Goal: Task Accomplishment & Management: Use online tool/utility

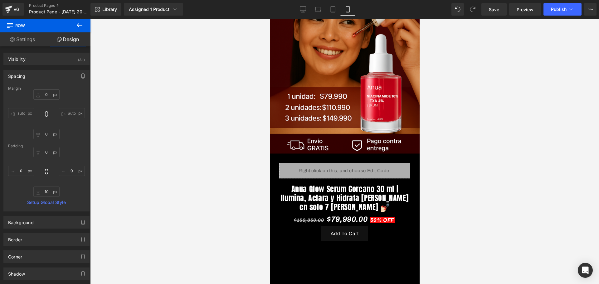
scroll to position [117, 0]
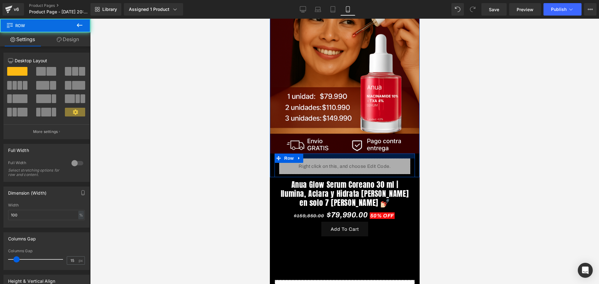
click at [357, 154] on div at bounding box center [344, 156] width 140 height 5
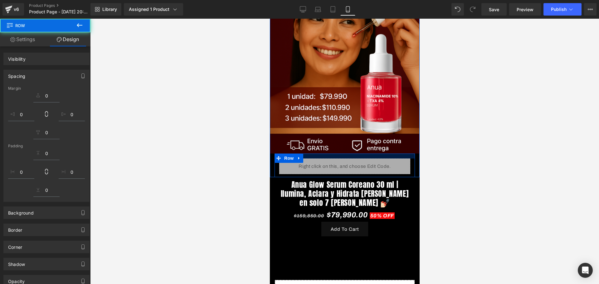
click at [468, 171] on div at bounding box center [344, 152] width 509 height 266
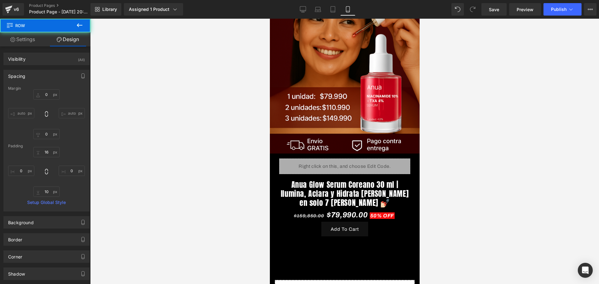
type input "0"
type input "16"
type input "0"
type input "10"
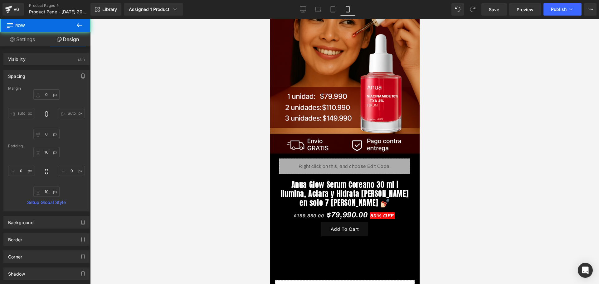
type input "0"
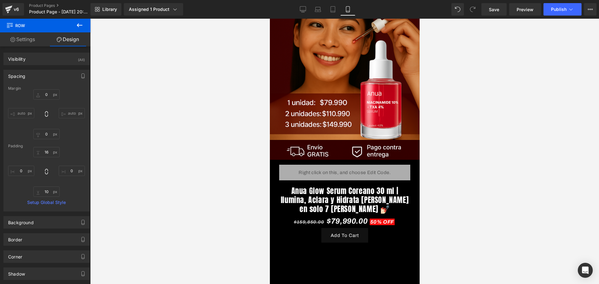
scroll to position [113, 0]
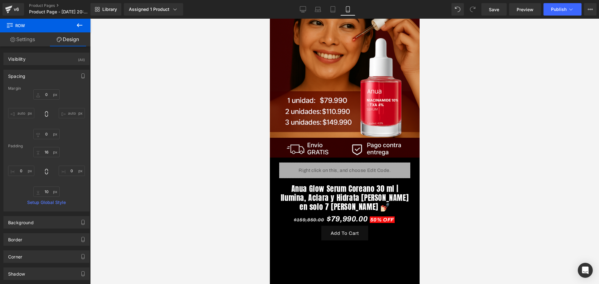
click at [88, 24] on button at bounding box center [80, 26] width 22 height 14
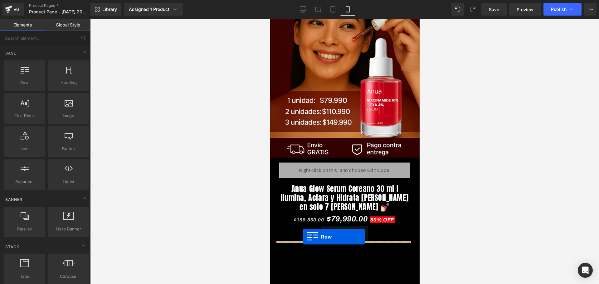
drag, startPoint x: 281, startPoint y: 99, endPoint x: 302, endPoint y: 237, distance: 140.0
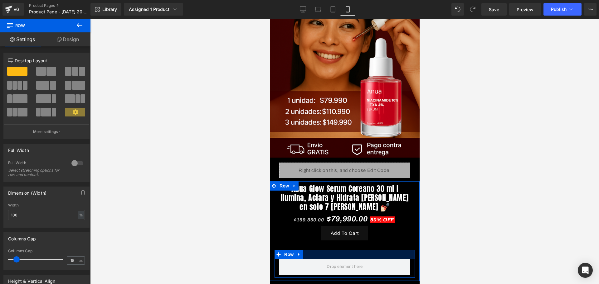
click at [346, 250] on div at bounding box center [344, 254] width 140 height 9
click at [301, 250] on link at bounding box center [299, 254] width 8 height 9
click at [312, 250] on link at bounding box center [315, 254] width 8 height 9
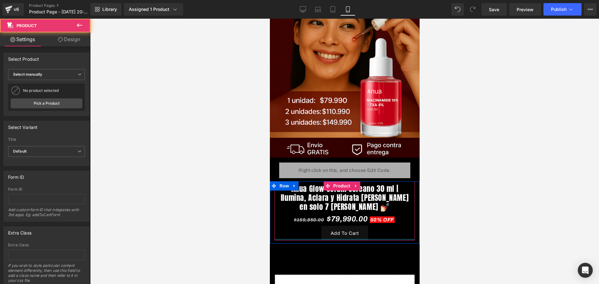
drag, startPoint x: 346, startPoint y: 239, endPoint x: 346, endPoint y: 229, distance: 10.3
click at [346, 229] on div "Anua Glow Serum Coreano 30 ml | Ilumina, Aclara y Hidrata [PERSON_NAME] en solo…" at bounding box center [344, 210] width 140 height 59
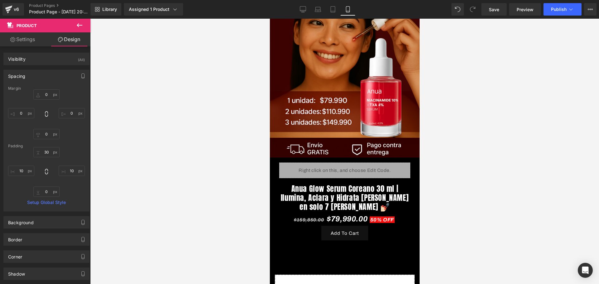
click at [80, 28] on icon at bounding box center [79, 25] width 7 height 7
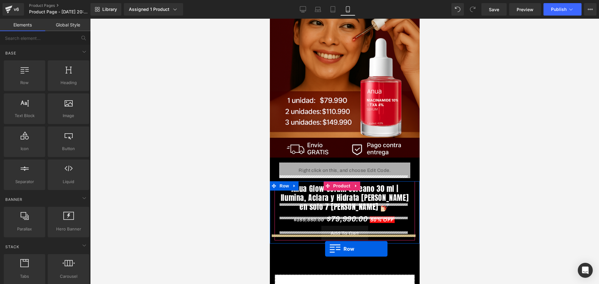
drag, startPoint x: 304, startPoint y: 101, endPoint x: 320, endPoint y: 245, distance: 145.0
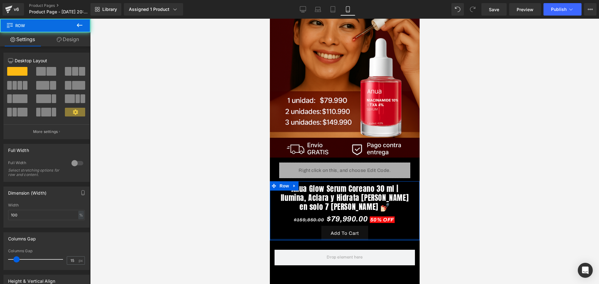
drag, startPoint x: 339, startPoint y: 234, endPoint x: 276, endPoint y: 21, distance: 221.7
click at [337, 239] on div at bounding box center [344, 240] width 150 height 2
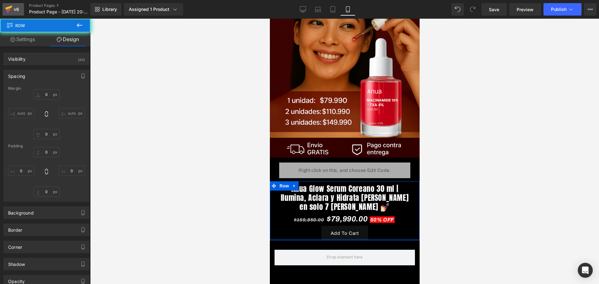
click at [78, 27] on icon at bounding box center [79, 25] width 7 height 7
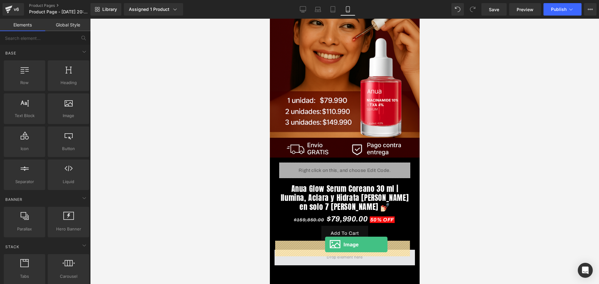
drag, startPoint x: 328, startPoint y: 138, endPoint x: 325, endPoint y: 245, distance: 106.7
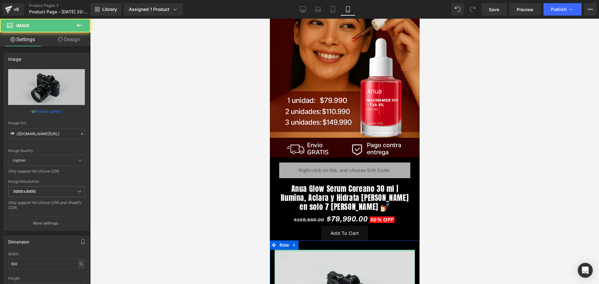
scroll to position [191, 0]
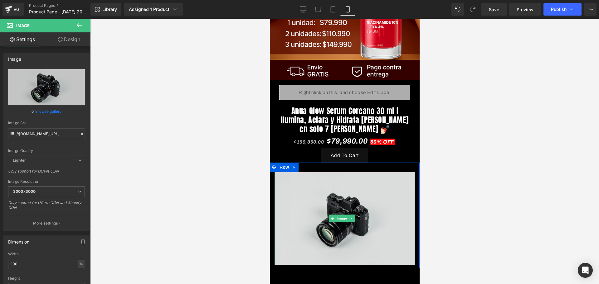
click at [362, 183] on img at bounding box center [344, 218] width 140 height 93
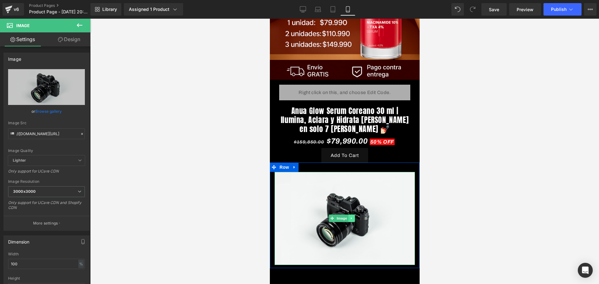
click at [348, 215] on link at bounding box center [351, 218] width 7 height 7
click at [355, 217] on icon at bounding box center [353, 218] width 3 height 3
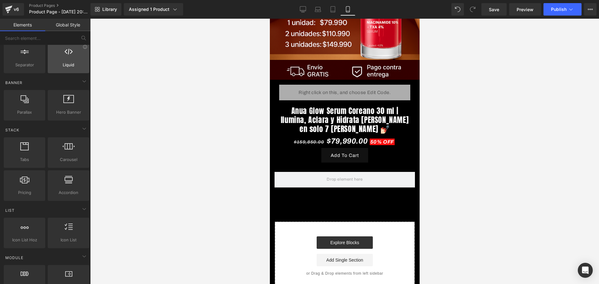
scroll to position [0, 0]
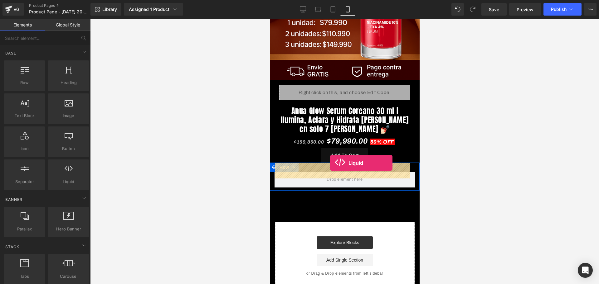
drag, startPoint x: 330, startPoint y: 200, endPoint x: 330, endPoint y: 163, distance: 36.8
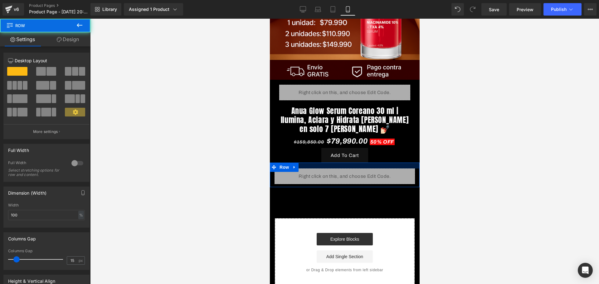
drag, startPoint x: 359, startPoint y: 161, endPoint x: 359, endPoint y: 157, distance: 4.1
click at [359, 163] on div at bounding box center [344, 166] width 150 height 6
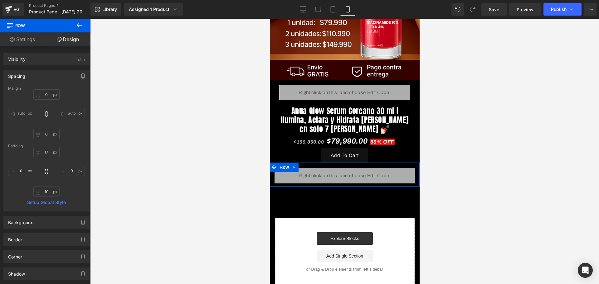
click at [371, 173] on div "Liquid" at bounding box center [344, 176] width 140 height 16
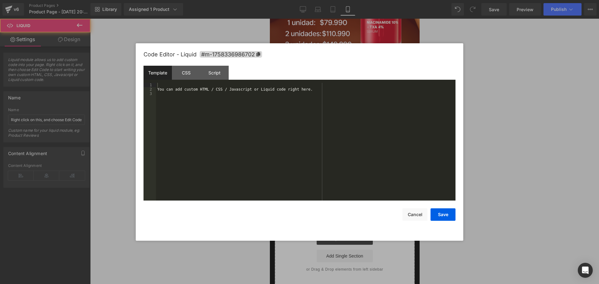
click at [352, 168] on div "Liquid" at bounding box center [344, 176] width 140 height 16
click at [167, 83] on div "You can add custom HTML / CSS / Javascript or Liquid code right here." at bounding box center [305, 146] width 299 height 127
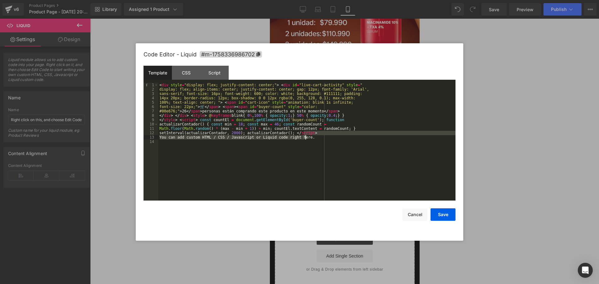
drag, startPoint x: 311, startPoint y: 135, endPoint x: 308, endPoint y: 136, distance: 3.2
click at [308, 136] on div "< div style = "display: flex; justify-content: center;" > < div id = "live-cart…" at bounding box center [306, 146] width 297 height 127
click at [309, 137] on div "< div style = "display: flex; justify-content: center;" > < div id = "live-cart…" at bounding box center [306, 142] width 297 height 118
drag, startPoint x: 310, startPoint y: 138, endPoint x: 159, endPoint y: 138, distance: 150.6
click at [159, 138] on div "< div style = "display: flex; justify-content: center;" > < div id = "live-cart…" at bounding box center [306, 146] width 297 height 127
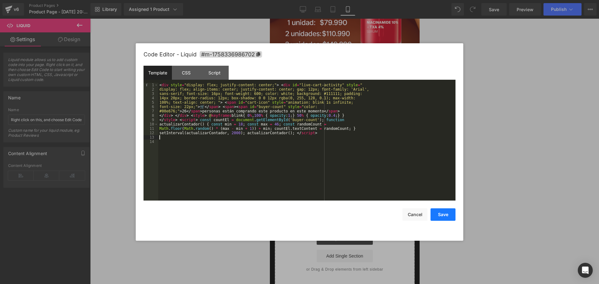
click at [447, 215] on button "Save" at bounding box center [442, 215] width 25 height 12
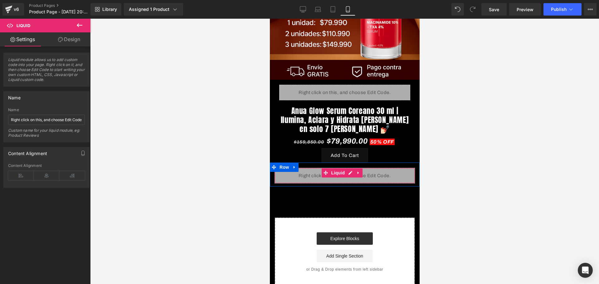
scroll to position [152, 0]
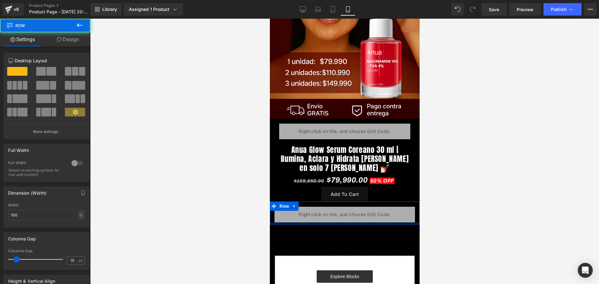
click at [360, 223] on div at bounding box center [344, 224] width 150 height 2
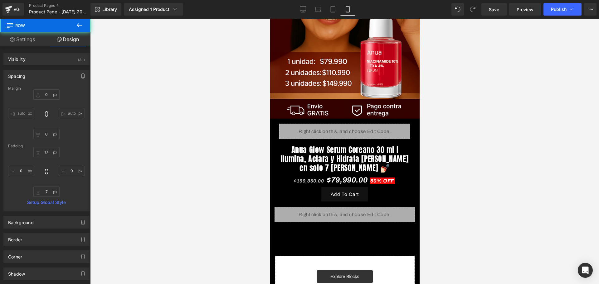
click at [72, 29] on button at bounding box center [80, 26] width 22 height 14
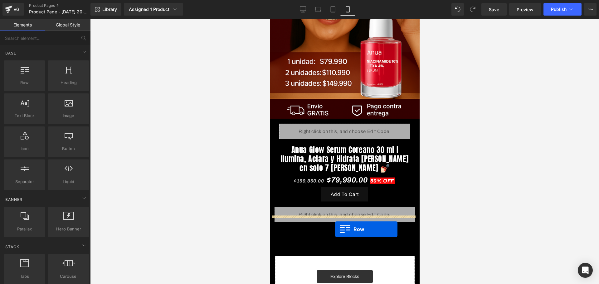
drag, startPoint x: 286, startPoint y: 104, endPoint x: 334, endPoint y: 229, distance: 133.7
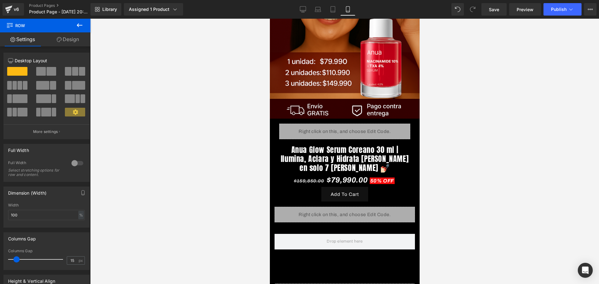
click at [81, 28] on icon at bounding box center [79, 25] width 7 height 7
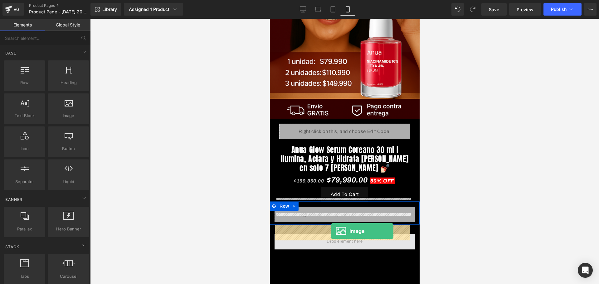
drag, startPoint x: 336, startPoint y: 143, endPoint x: 331, endPoint y: 231, distance: 89.1
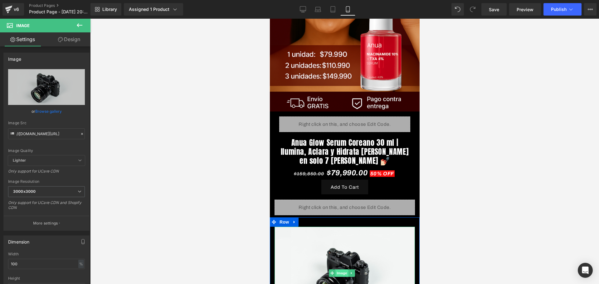
click at [335, 230] on img at bounding box center [344, 273] width 140 height 93
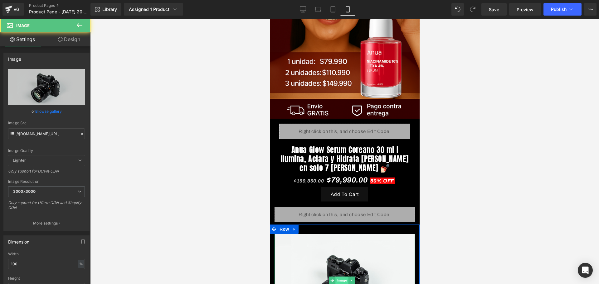
click at [338, 277] on span "Image" at bounding box center [341, 280] width 13 height 7
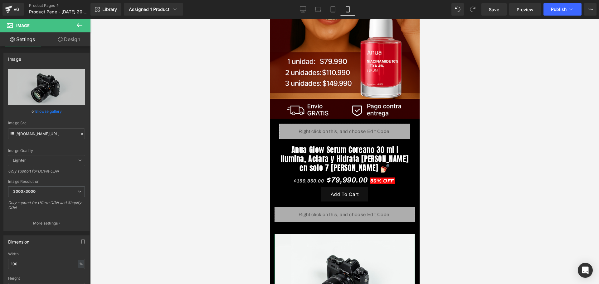
click at [71, 42] on link "Design" at bounding box center [68, 39] width 45 height 14
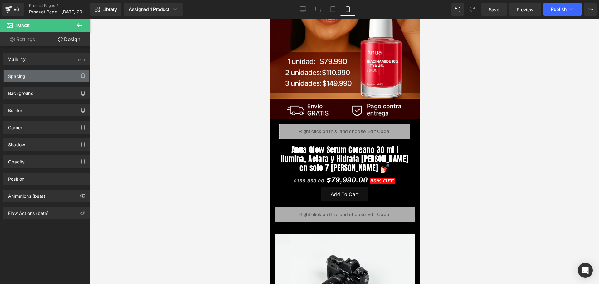
type input "0"
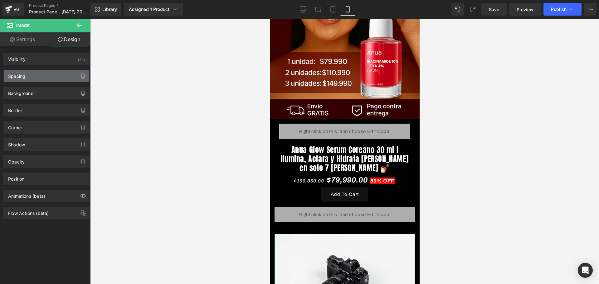
type input "0"
click at [23, 79] on div "Spacing" at bounding box center [46, 76] width 85 height 12
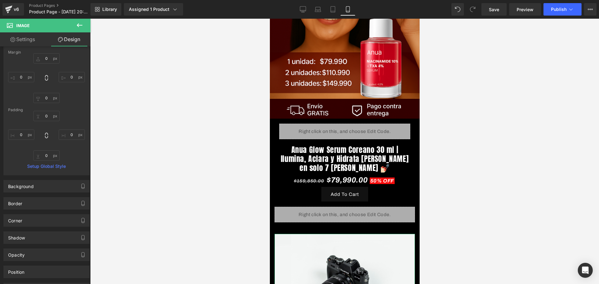
scroll to position [0, 0]
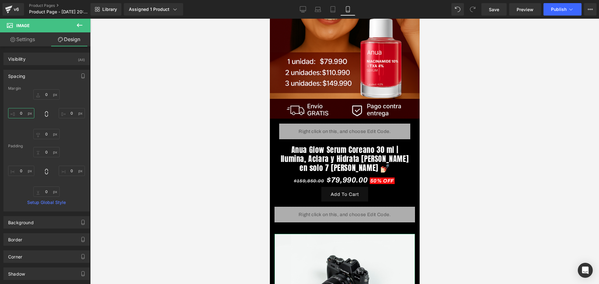
click at [24, 116] on input "0" at bounding box center [21, 113] width 26 height 10
type input "-15"
click at [72, 119] on div "0px 0 0px 0 0px 0 -15 -15" at bounding box center [46, 114] width 77 height 50
click at [72, 114] on input "0" at bounding box center [72, 113] width 26 height 10
type input "-15"
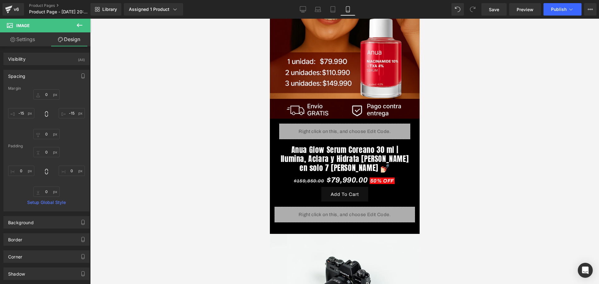
drag, startPoint x: 480, startPoint y: 186, endPoint x: 493, endPoint y: 186, distance: 12.5
click at [491, 186] on div at bounding box center [344, 152] width 509 height 266
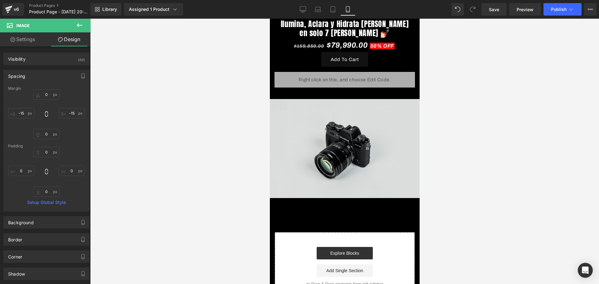
scroll to position [308, 0]
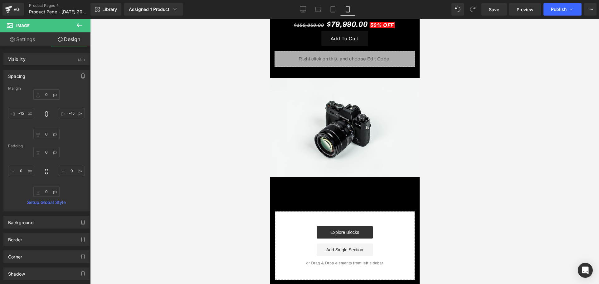
click at [269, 19] on div at bounding box center [269, 19] width 0 height 0
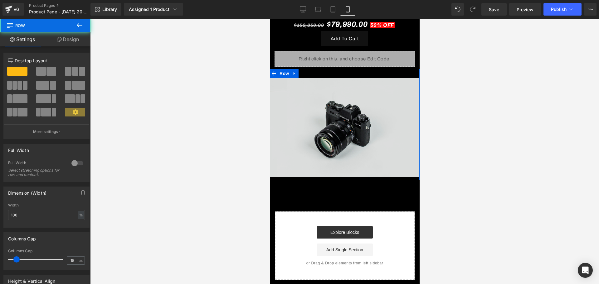
click at [357, 98] on img at bounding box center [344, 127] width 150 height 99
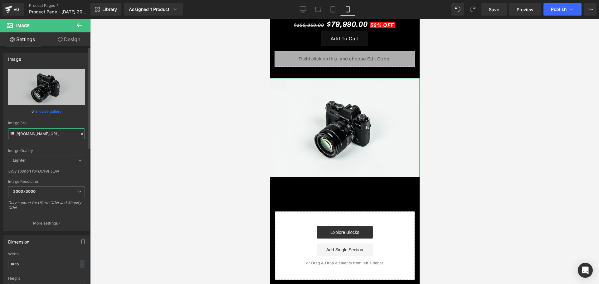
click at [33, 134] on input "//[DOMAIN_NAME][URL]" at bounding box center [46, 133] width 77 height 11
type input "[URL][DOMAIN_NAME][DATE]"
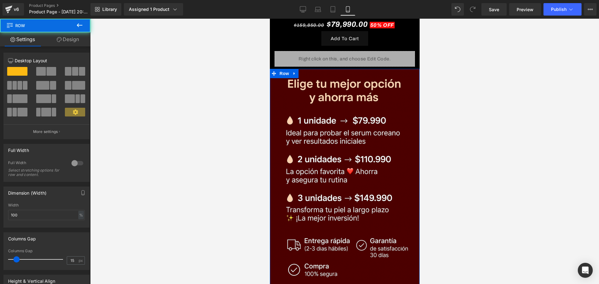
drag, startPoint x: 367, startPoint y: 66, endPoint x: 370, endPoint y: 57, distance: 10.1
click at [370, 57] on div "Liquid Row Image Liquid Row Row Anua Glow Serum Coreano 30 ml | Ilumina, Aclara…" at bounding box center [344, 57] width 150 height 677
click at [429, 64] on div at bounding box center [344, 152] width 509 height 266
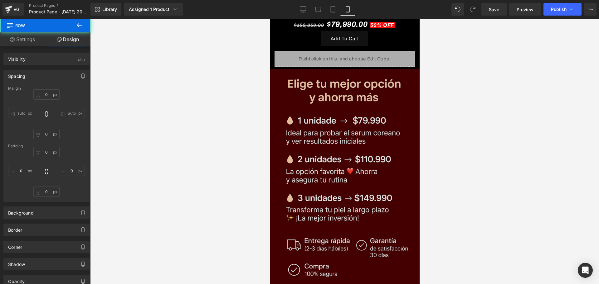
type input "0"
type input "1"
type input "0"
type input "10"
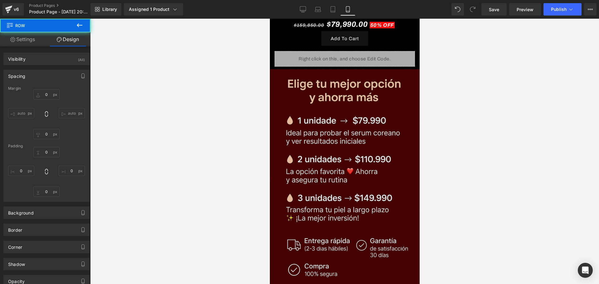
type input "0"
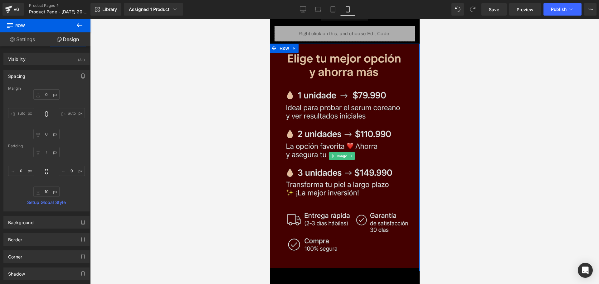
scroll to position [347, 0]
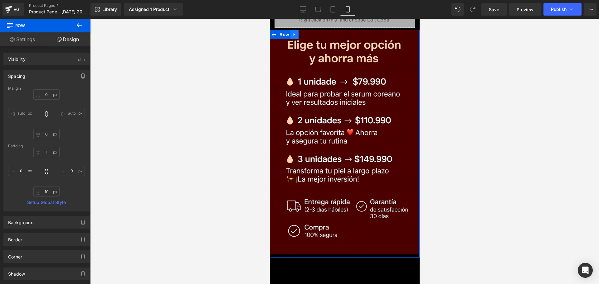
click at [297, 30] on link at bounding box center [294, 34] width 8 height 9
click at [303, 32] on icon at bounding box center [302, 34] width 4 height 4
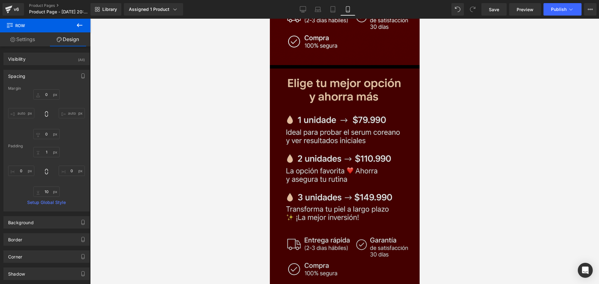
scroll to position [543, 0]
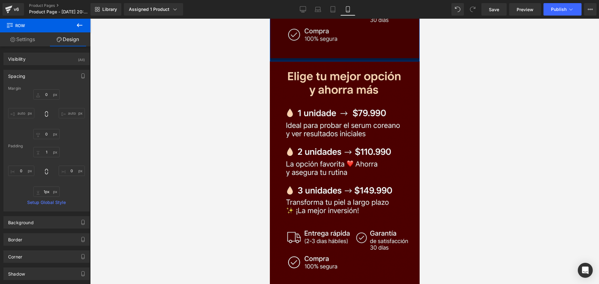
type input "0px"
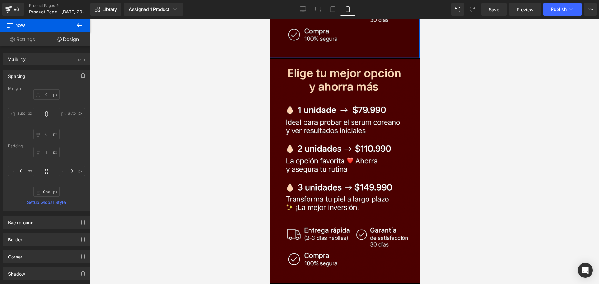
drag, startPoint x: 319, startPoint y: 43, endPoint x: 320, endPoint y: 38, distance: 5.0
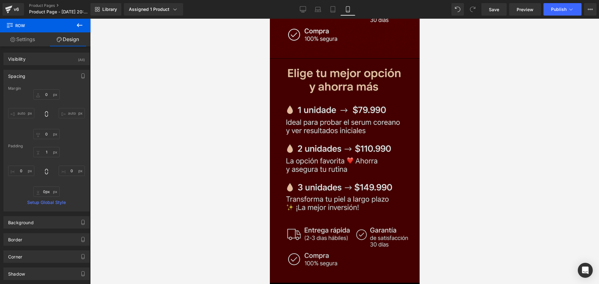
click at [331, 59] on img at bounding box center [344, 171] width 150 height 225
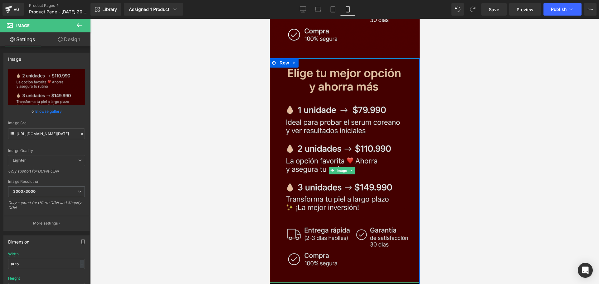
click at [363, 109] on img at bounding box center [344, 171] width 150 height 225
click at [357, 174] on img at bounding box center [344, 171] width 150 height 225
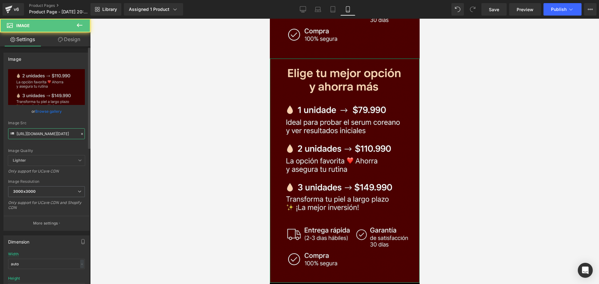
click at [39, 137] on input "[URL][DOMAIN_NAME][DATE]" at bounding box center [46, 133] width 77 height 11
click at [40, 136] on input "[URL][DOMAIN_NAME][DATE]" at bounding box center [46, 133] width 77 height 11
click at [39, 136] on input "[URL][DOMAIN_NAME][DATE]" at bounding box center [46, 133] width 77 height 11
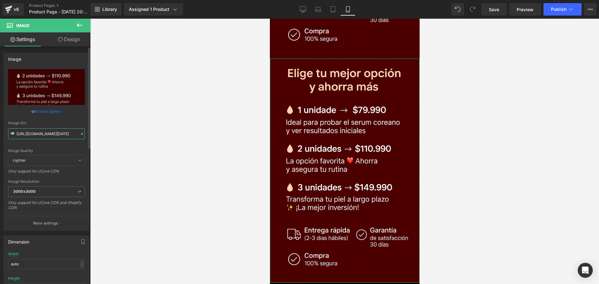
click at [39, 136] on input "[URL][DOMAIN_NAME][DATE]" at bounding box center [46, 133] width 77 height 11
paste input "wZG0xJq6/Chat-GPT-Image-[DATE]-10-02-43"
type input "[URL][DOMAIN_NAME][DATE]"
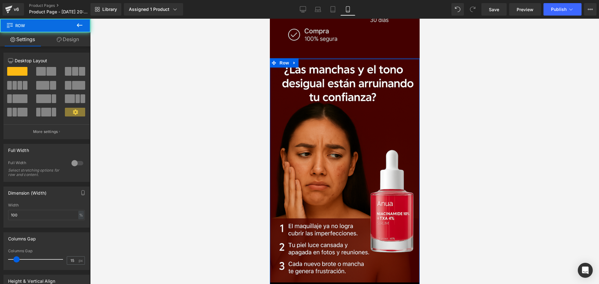
click at [458, 60] on div at bounding box center [344, 152] width 509 height 266
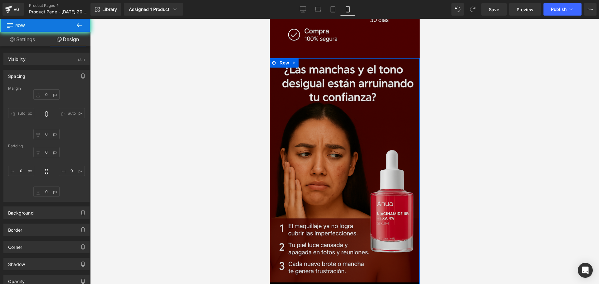
type input "0"
type input "10"
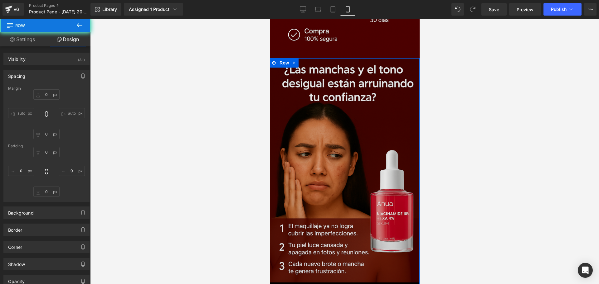
type input "0"
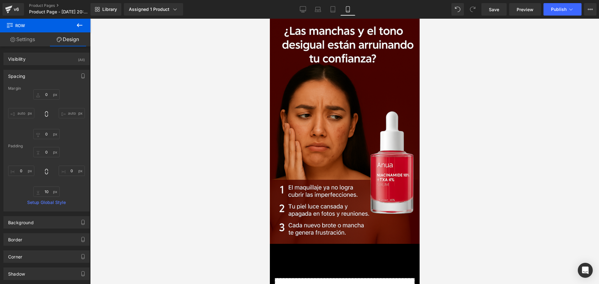
scroll to position [582, 0]
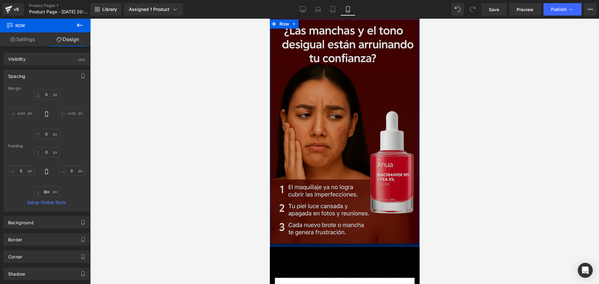
type input "0px"
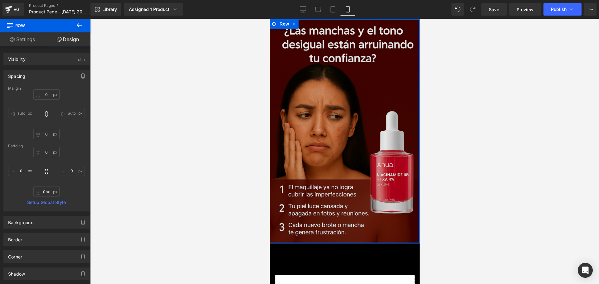
drag, startPoint x: 358, startPoint y: 219, endPoint x: 358, endPoint y: 214, distance: 4.4
click at [358, 214] on div "Image Row" at bounding box center [344, 131] width 150 height 225
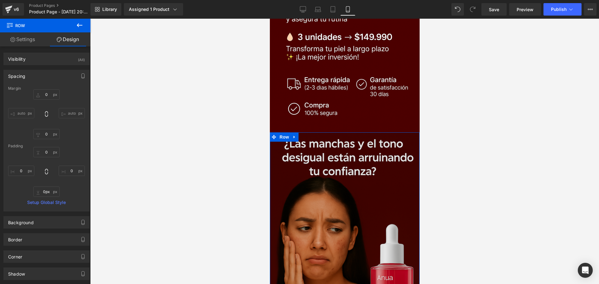
scroll to position [465, 0]
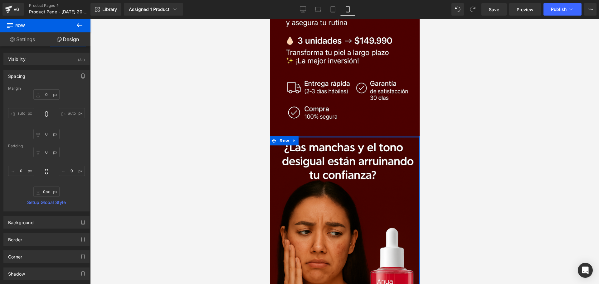
click at [299, 136] on div at bounding box center [344, 137] width 150 height 2
click at [294, 136] on link at bounding box center [294, 140] width 8 height 9
click at [305, 136] on link at bounding box center [302, 140] width 8 height 9
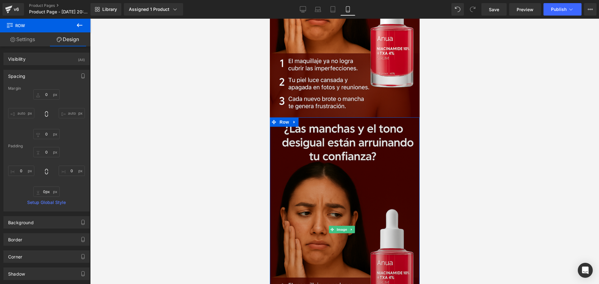
scroll to position [678, 0]
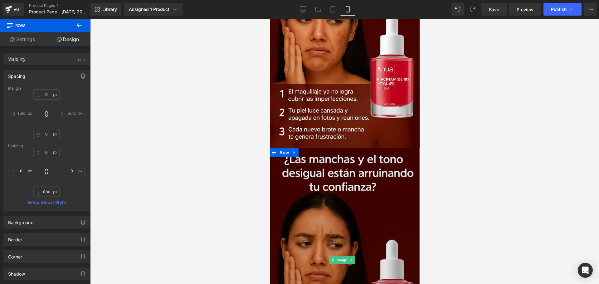
click at [365, 193] on img at bounding box center [344, 260] width 150 height 225
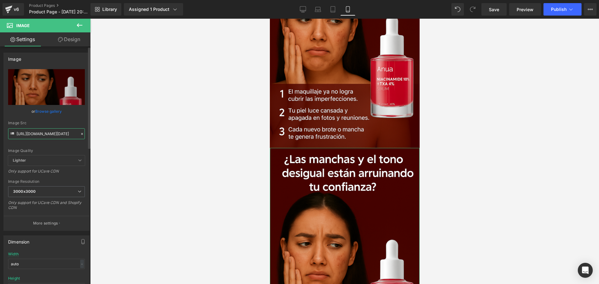
click at [63, 133] on input "[URL][DOMAIN_NAME][DATE]" at bounding box center [46, 133] width 77 height 11
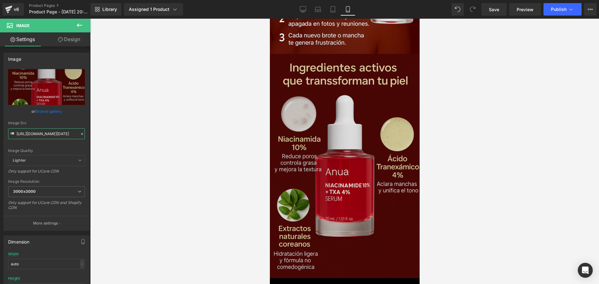
scroll to position [756, 0]
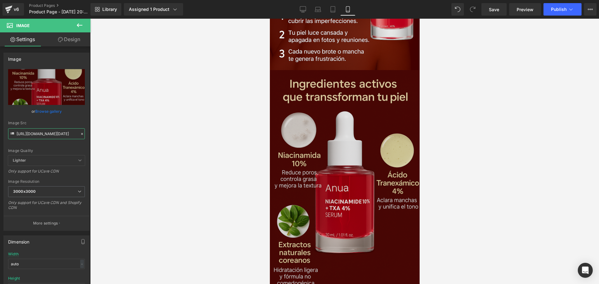
type input "[URL][DOMAIN_NAME][DATE]"
click at [307, 70] on img at bounding box center [344, 182] width 150 height 225
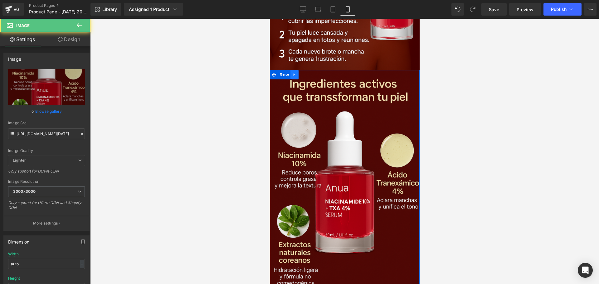
click at [295, 73] on icon at bounding box center [294, 75] width 4 height 5
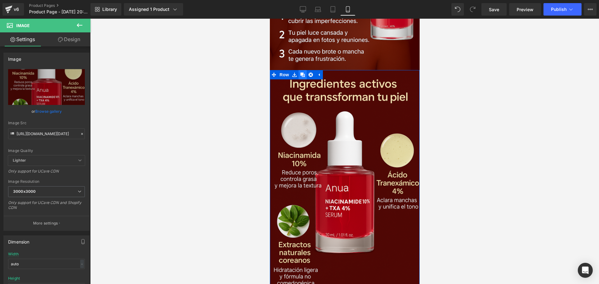
click at [301, 73] on icon at bounding box center [302, 75] width 4 height 5
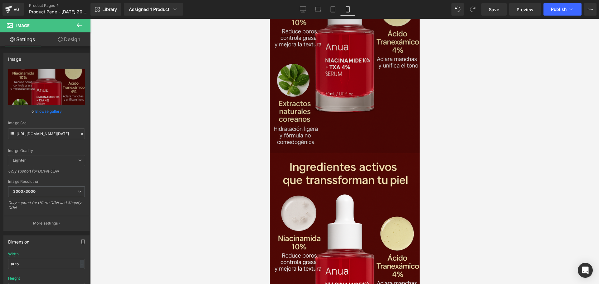
scroll to position [932, 0]
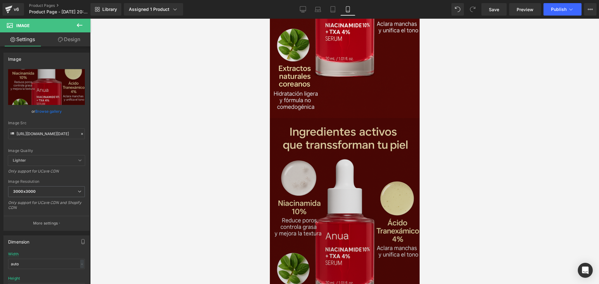
click at [313, 203] on img at bounding box center [344, 230] width 150 height 225
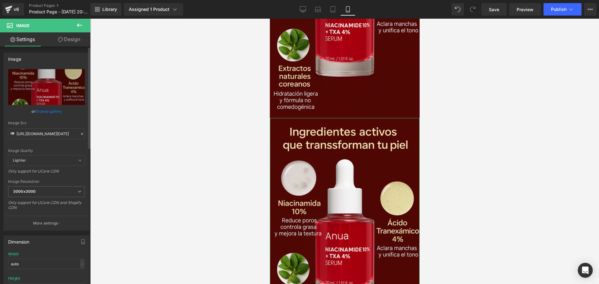
click at [50, 140] on div "Image Quality Lighter Lightest Lighter Lighter Lightest Only support for UCare …" at bounding box center [46, 112] width 77 height 86
click at [48, 136] on input "[URL][DOMAIN_NAME][DATE]" at bounding box center [46, 133] width 77 height 11
paste input "vxGvhW5T/Chat-GPT-Image-[DATE]-10-09-18"
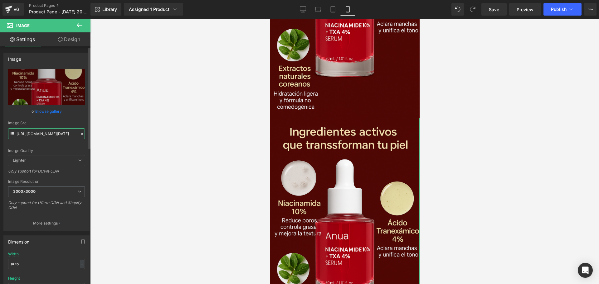
scroll to position [0, 81]
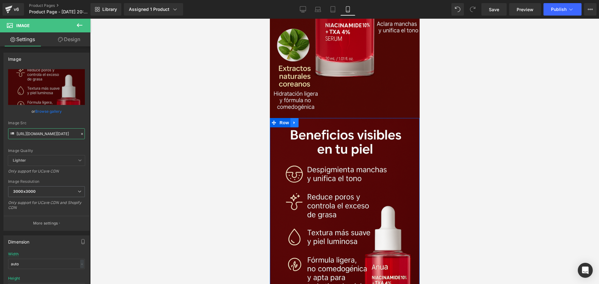
type input "[URL][DOMAIN_NAME][DATE]"
click at [297, 118] on link at bounding box center [294, 122] width 8 height 9
click at [303, 118] on link at bounding box center [302, 122] width 8 height 9
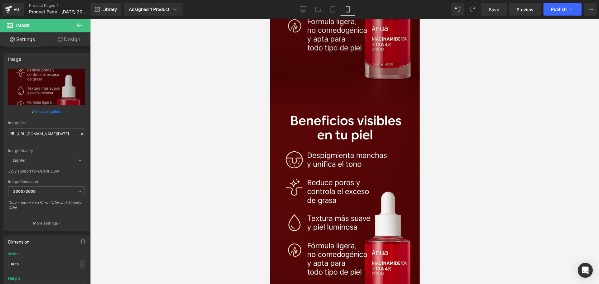
scroll to position [1187, 0]
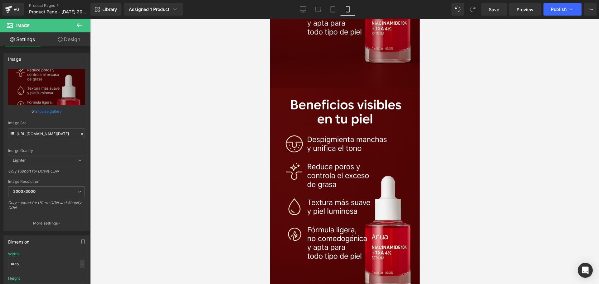
click at [344, 122] on img at bounding box center [344, 200] width 150 height 225
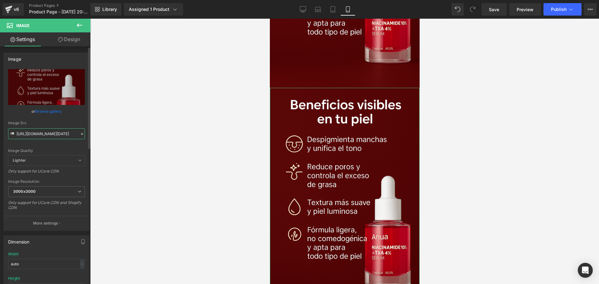
click at [37, 129] on input "[URL][DOMAIN_NAME][DATE]" at bounding box center [46, 133] width 77 height 11
paste input "YBmkVPKf/Chat-GPT-Image-[DATE]-10-12-20"
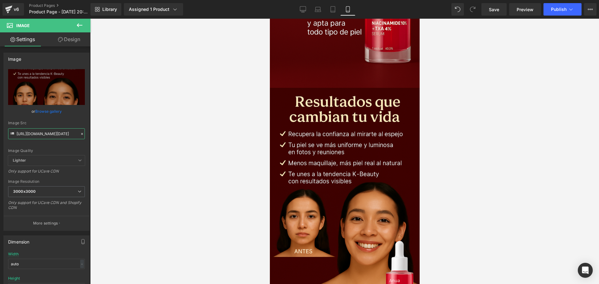
type input "[URL][DOMAIN_NAME][DATE]"
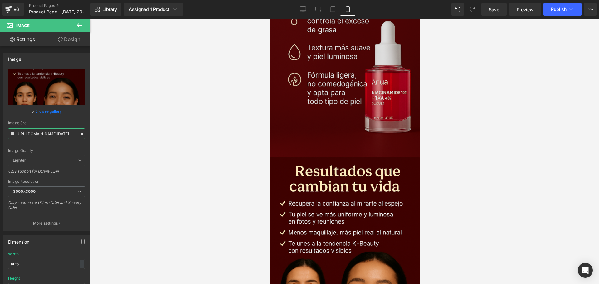
scroll to position [1109, 0]
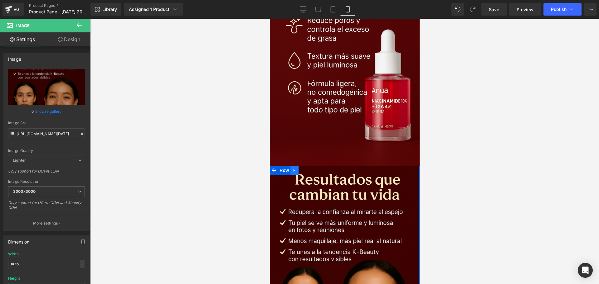
click at [290, 166] on link at bounding box center [294, 170] width 8 height 9
click at [301, 166] on link at bounding box center [302, 170] width 8 height 9
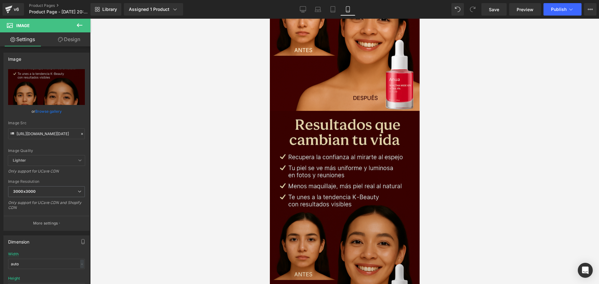
scroll to position [1403, 0]
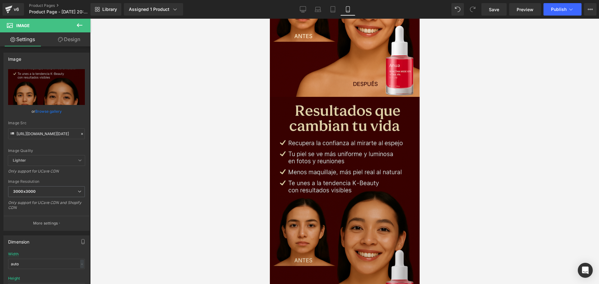
click at [307, 178] on img at bounding box center [344, 209] width 150 height 225
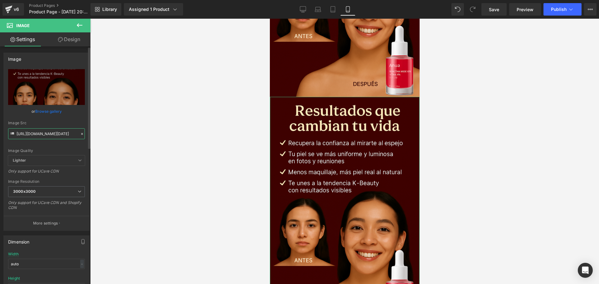
click at [47, 137] on input "[URL][DOMAIN_NAME][DATE]" at bounding box center [46, 133] width 77 height 11
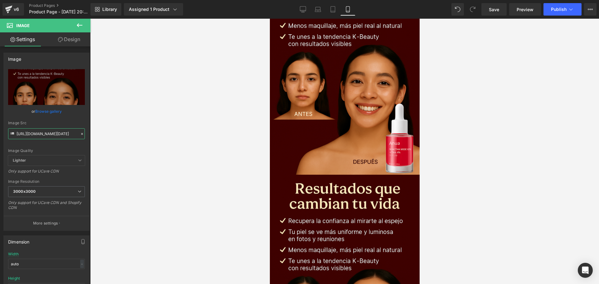
scroll to position [0, 0]
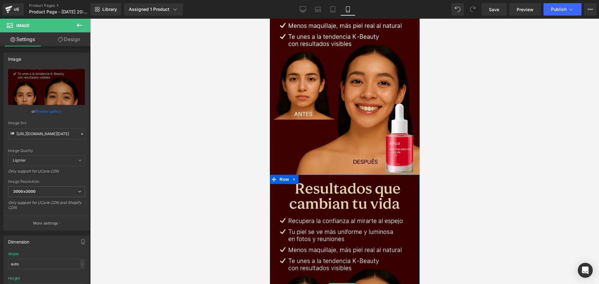
click at [340, 202] on img at bounding box center [344, 287] width 150 height 225
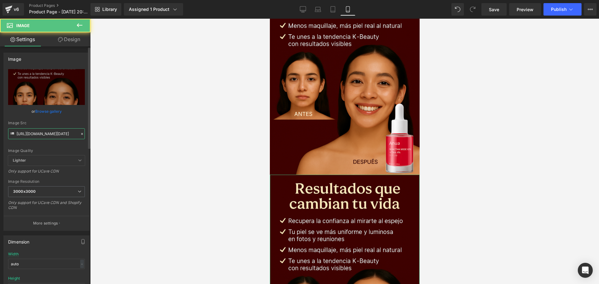
click at [28, 134] on input "[URL][DOMAIN_NAME][DATE]" at bounding box center [46, 133] width 77 height 11
click at [47, 122] on div "Image Src" at bounding box center [46, 123] width 77 height 4
click at [27, 136] on input "[URL][DOMAIN_NAME][DATE]" at bounding box center [46, 133] width 77 height 11
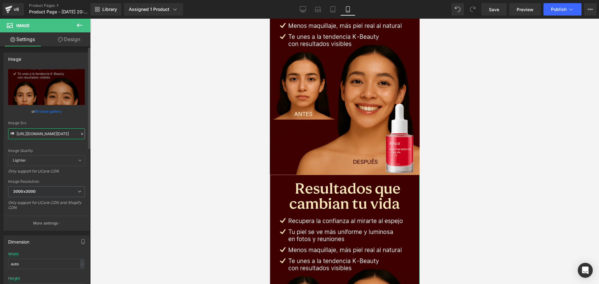
click at [27, 136] on input "[URL][DOMAIN_NAME][DATE]" at bounding box center [46, 133] width 77 height 11
click at [28, 131] on input "[URL][DOMAIN_NAME][DATE]" at bounding box center [46, 133] width 77 height 11
paste input "przDH5J6/Chat-GPT-Image-[DATE]-10-15-48"
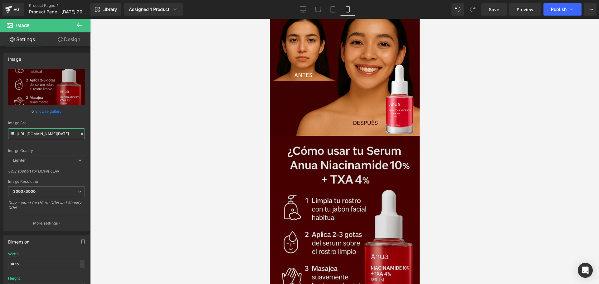
scroll to position [1384, 0]
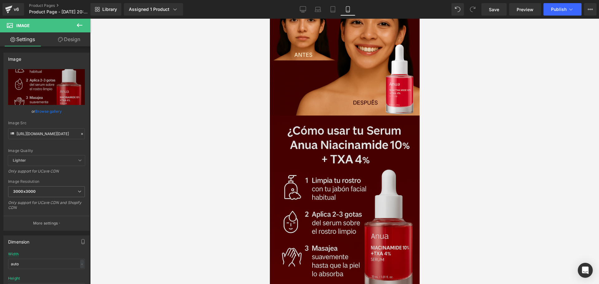
click at [360, 116] on img at bounding box center [344, 228] width 150 height 225
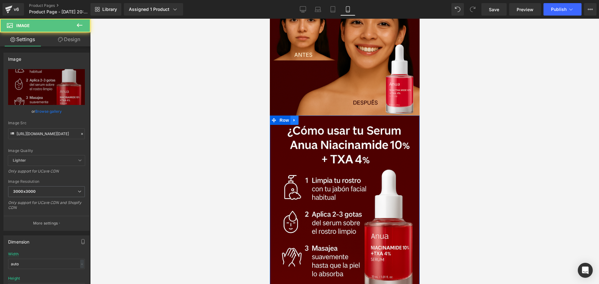
click at [297, 116] on link at bounding box center [294, 120] width 8 height 9
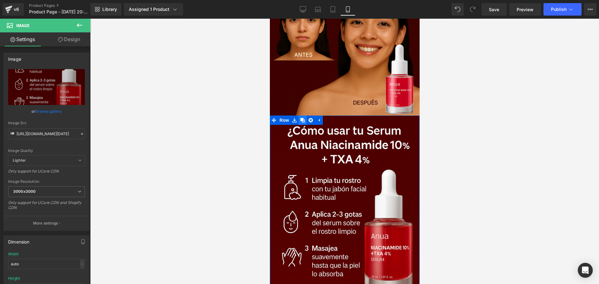
click at [299, 116] on link at bounding box center [302, 120] width 8 height 9
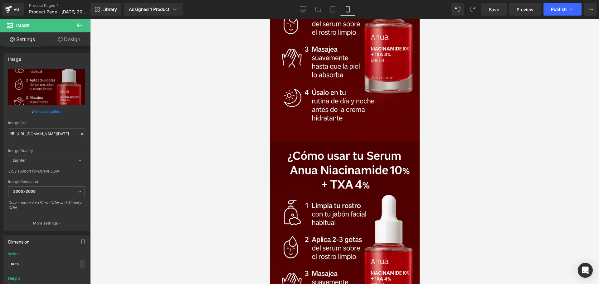
scroll to position [1618, 0]
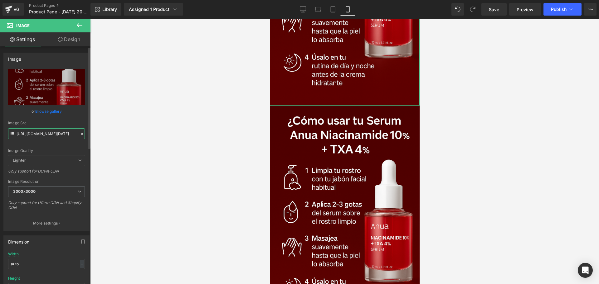
click at [62, 129] on input "[URL][DOMAIN_NAME][DATE]" at bounding box center [46, 133] width 77 height 11
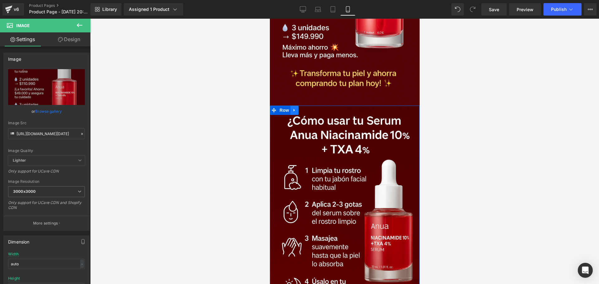
click at [293, 108] on icon at bounding box center [294, 110] width 4 height 5
click at [300, 106] on link at bounding box center [302, 110] width 8 height 9
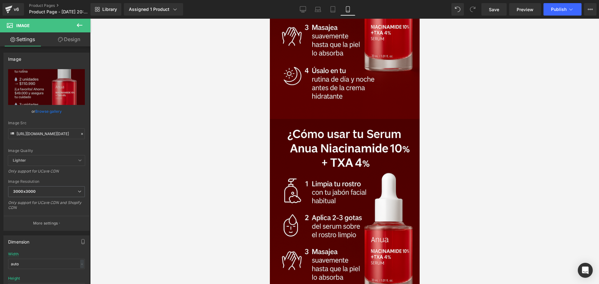
scroll to position [1834, 0]
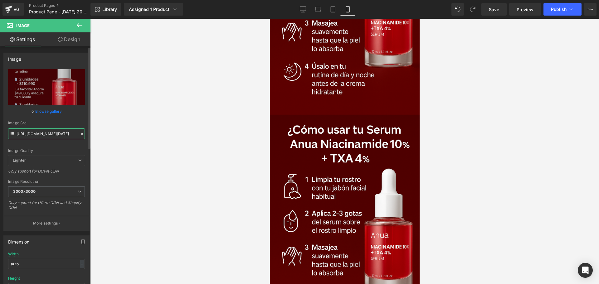
click at [37, 135] on input "[URL][DOMAIN_NAME][DATE]" at bounding box center [46, 133] width 77 height 11
paste input "4w1gP4c4/Chat-GPT-Image-[DATE]-10-22-41"
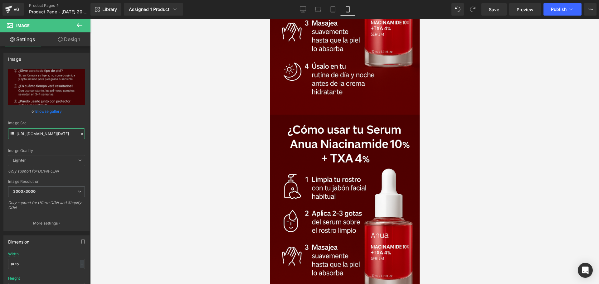
type input "[URL][DOMAIN_NAME][DATE]"
click at [463, 137] on div at bounding box center [344, 152] width 509 height 266
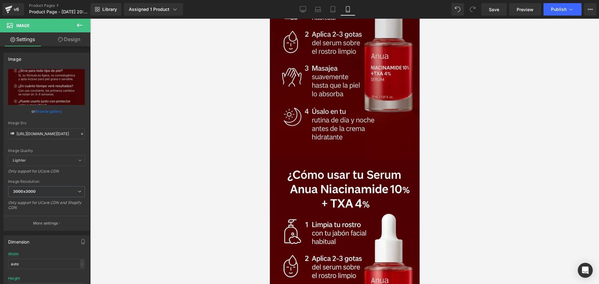
scroll to position [1834, 0]
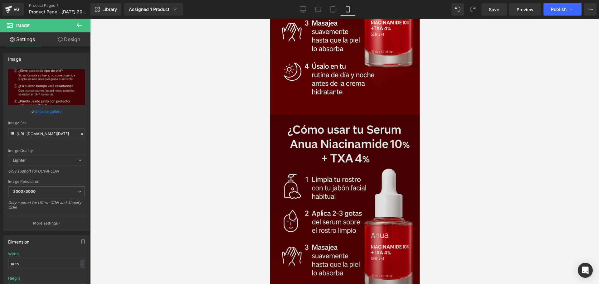
click at [351, 118] on img at bounding box center [344, 227] width 150 height 225
click at [297, 198] on img at bounding box center [344, 227] width 150 height 225
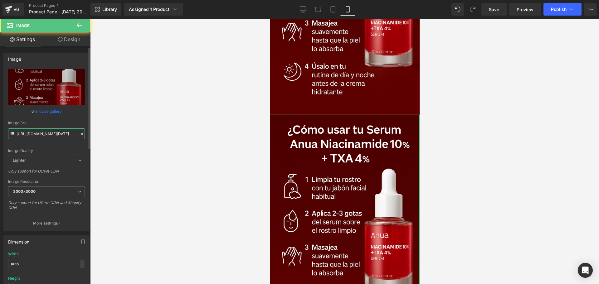
click at [46, 130] on input "[URL][DOMAIN_NAME][DATE]" at bounding box center [46, 133] width 77 height 11
click at [47, 132] on input "[URL][DOMAIN_NAME][DATE]" at bounding box center [46, 133] width 77 height 11
click at [48, 136] on input "[URL][DOMAIN_NAME][DATE]" at bounding box center [46, 133] width 77 height 11
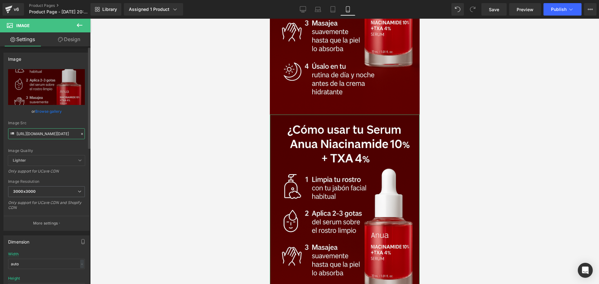
click at [48, 136] on input "[URL][DOMAIN_NAME][DATE]" at bounding box center [46, 133] width 77 height 11
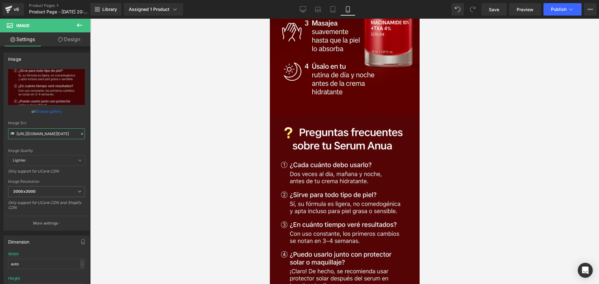
type input "[URL][DOMAIN_NAME][DATE]"
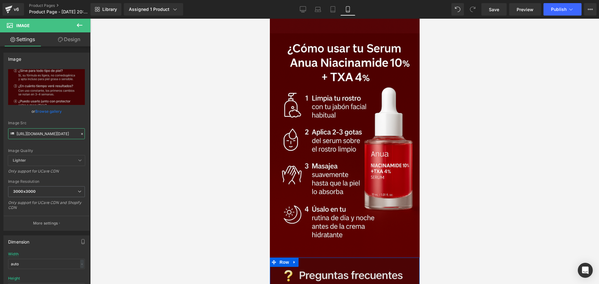
scroll to position [1678, 0]
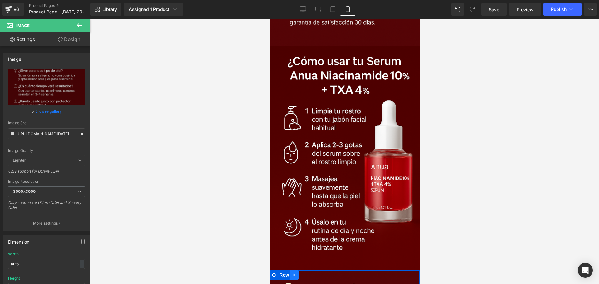
click at [297, 271] on link at bounding box center [294, 275] width 8 height 9
click at [302, 271] on link at bounding box center [302, 275] width 8 height 9
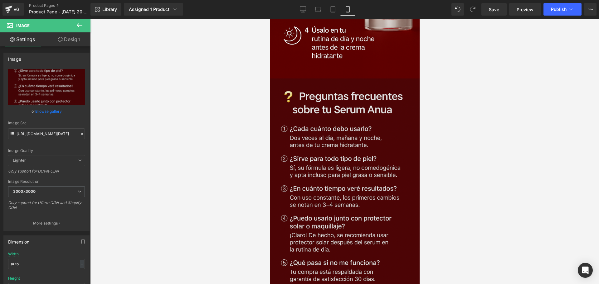
scroll to position [1972, 0]
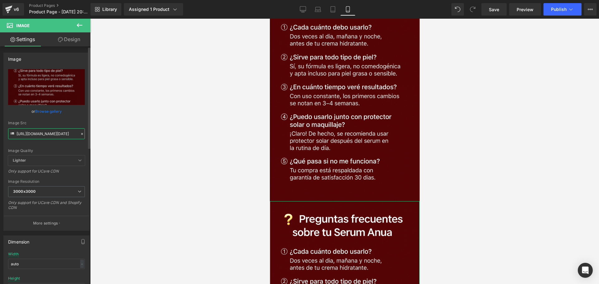
click at [47, 133] on input "[URL][DOMAIN_NAME][DATE]" at bounding box center [46, 133] width 77 height 11
paste input "7JR4q74k/Chat-GPT-Image-[DATE]-10-27-25"
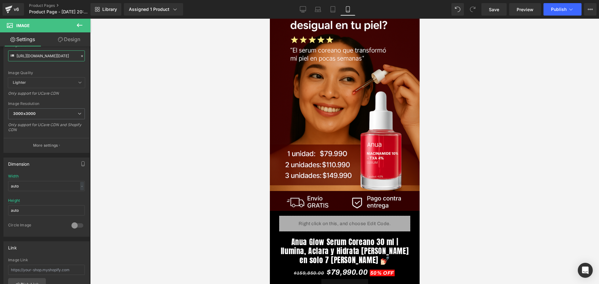
scroll to position [0, 0]
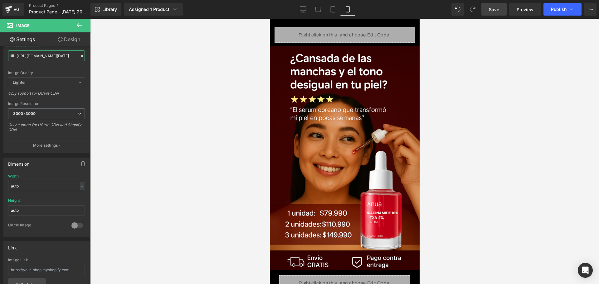
type input "[URL][DOMAIN_NAME][DATE]"
click at [493, 11] on span "Save" at bounding box center [494, 9] width 10 height 7
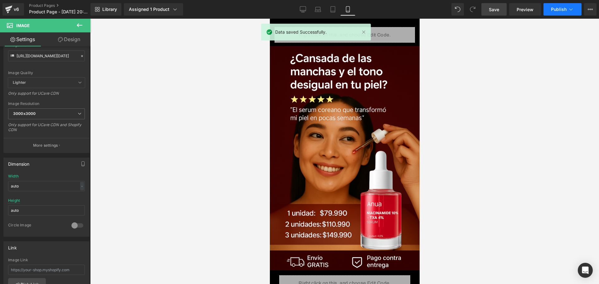
click at [554, 11] on span "Publish" at bounding box center [559, 9] width 16 height 5
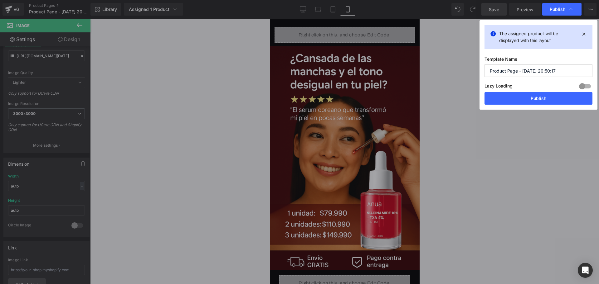
click at [519, 67] on input "Product Page - [DATE] 20:50:17" at bounding box center [538, 71] width 108 height 12
type input "NIACINAMIDA COREANO"
click at [529, 96] on button "Publish" at bounding box center [538, 98] width 108 height 12
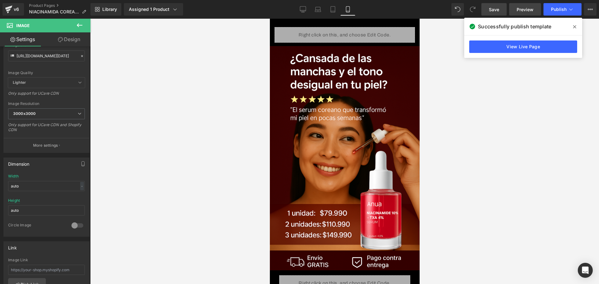
click at [531, 7] on span "Preview" at bounding box center [524, 9] width 17 height 7
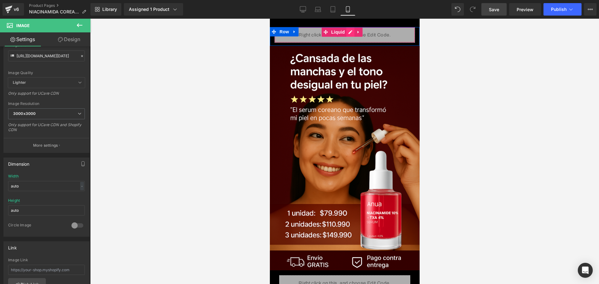
click at [349, 34] on div "Liquid" at bounding box center [344, 35] width 140 height 16
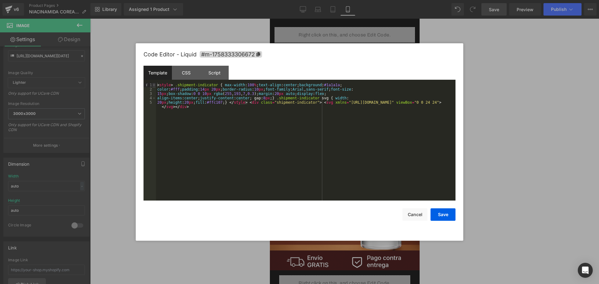
click at [155, 85] on span at bounding box center [153, 85] width 3 height 4
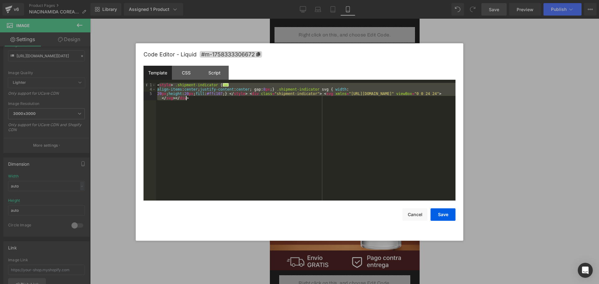
drag, startPoint x: 158, startPoint y: 83, endPoint x: 238, endPoint y: 107, distance: 82.8
click at [238, 107] on div "< style > .shipment-indicator { ... align-items : center ; justify-content : ce…" at bounding box center [305, 148] width 299 height 131
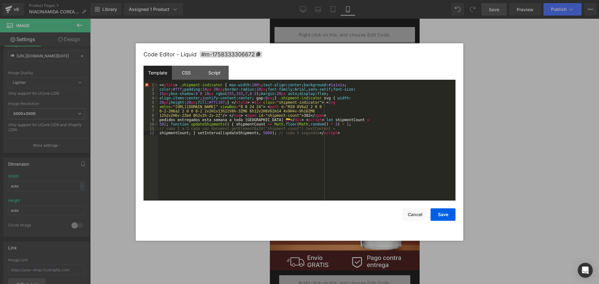
click at [274, 155] on div "< < style > .shipment-indicator { max-width : 100 % ; text-align : center ; bac…" at bounding box center [306, 146] width 297 height 127
click at [448, 219] on button "Save" at bounding box center [442, 215] width 25 height 12
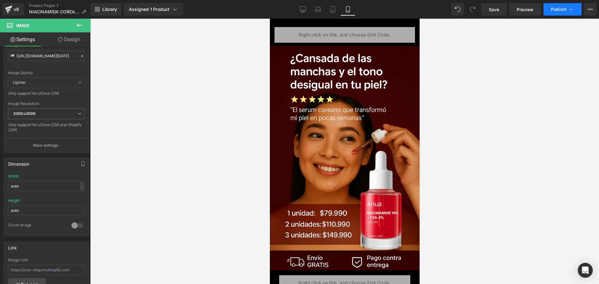
drag, startPoint x: 498, startPoint y: 4, endPoint x: 554, endPoint y: 14, distance: 56.0
click at [498, 4] on link "Save" at bounding box center [493, 9] width 25 height 12
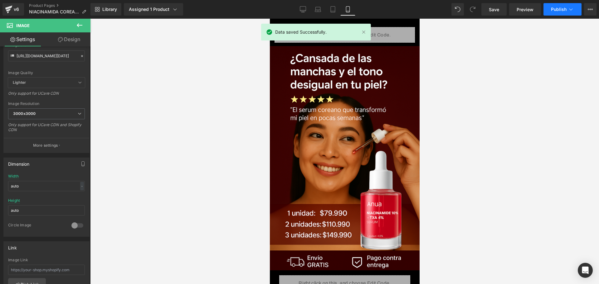
click at [558, 12] on button "Publish" at bounding box center [562, 9] width 38 height 12
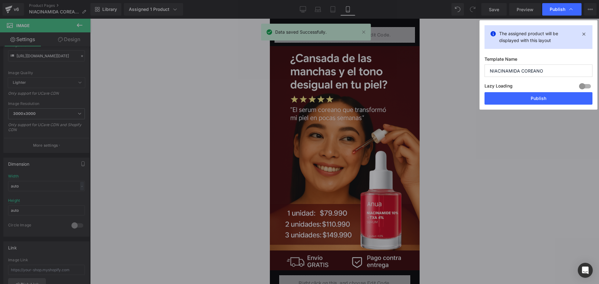
click at [504, 106] on div "The assigned product will be displayed with this layout Template Name NIACINAMI…" at bounding box center [538, 64] width 118 height 89
click at [504, 102] on button "Publish" at bounding box center [538, 98] width 108 height 12
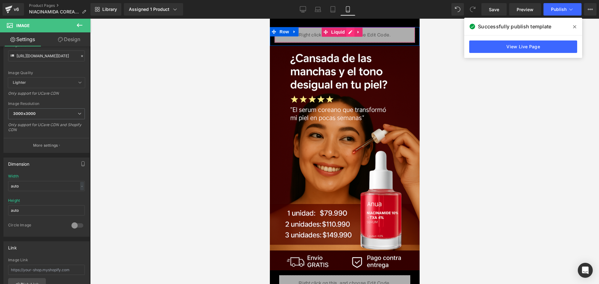
click at [349, 32] on div "Liquid" at bounding box center [344, 35] width 140 height 16
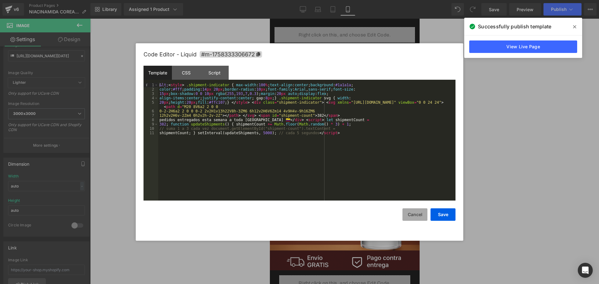
click at [409, 220] on button "Cancel" at bounding box center [414, 215] width 25 height 12
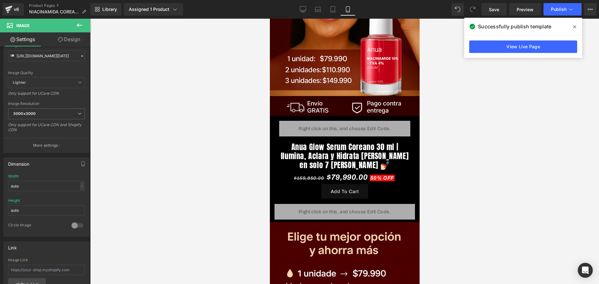
scroll to position [156, 0]
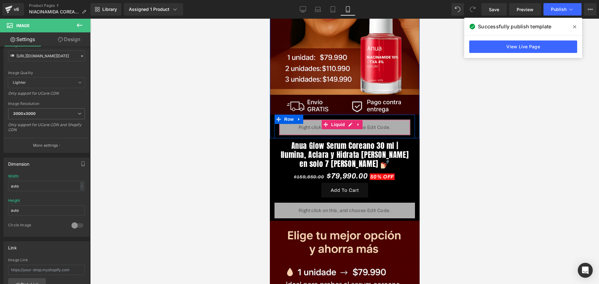
click at [352, 120] on div "Liquid" at bounding box center [344, 128] width 131 height 16
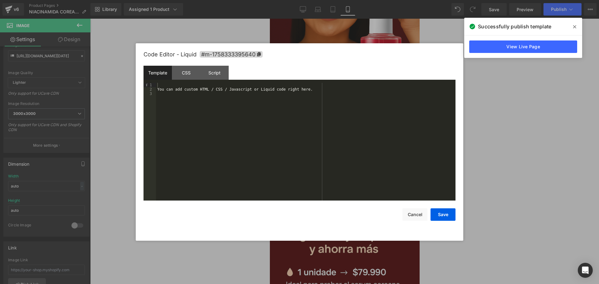
click at [175, 84] on div "You can add custom HTML / CSS / Javascript or Liquid code right here." at bounding box center [305, 146] width 299 height 127
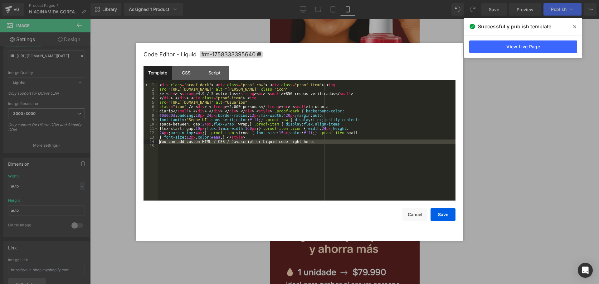
drag, startPoint x: 310, startPoint y: 145, endPoint x: 159, endPoint y: 141, distance: 151.3
click at [159, 141] on div "< div class = "proof-dark" > < div class = "proof-row" > < div class = "proof-i…" at bounding box center [306, 146] width 297 height 127
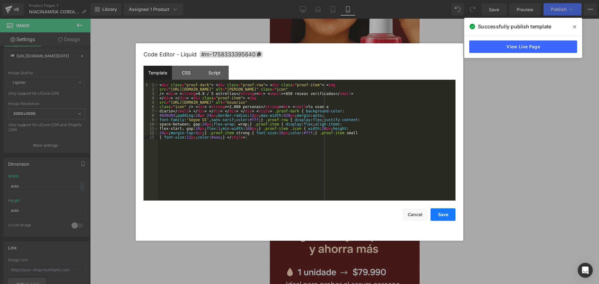
click at [442, 210] on button "Save" at bounding box center [442, 215] width 25 height 12
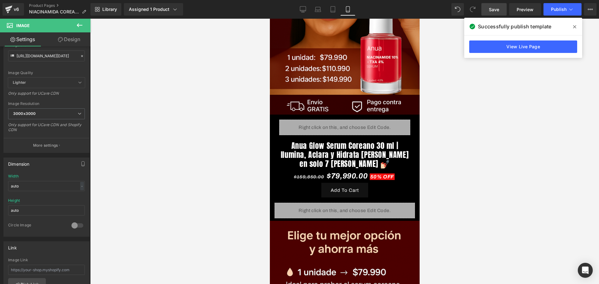
click at [495, 7] on span "Save" at bounding box center [494, 9] width 10 height 7
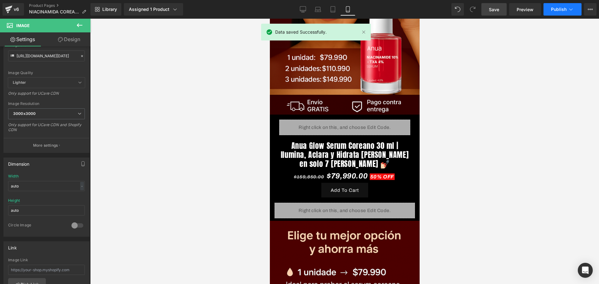
click at [556, 9] on span "Publish" at bounding box center [559, 9] width 16 height 5
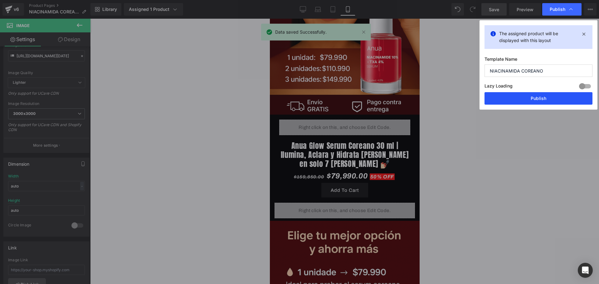
click at [527, 95] on button "Publish" at bounding box center [538, 98] width 108 height 12
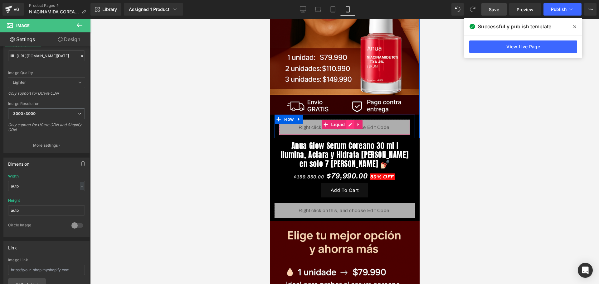
click at [348, 120] on div "Liquid" at bounding box center [344, 128] width 131 height 16
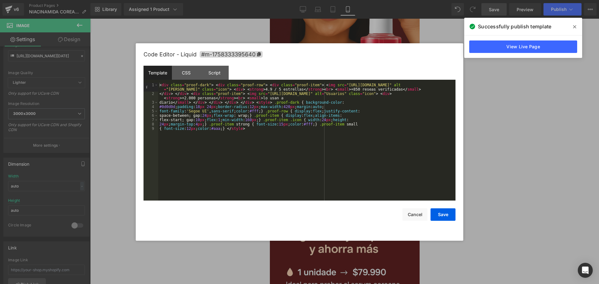
click at [598, 232] on div at bounding box center [299, 142] width 599 height 284
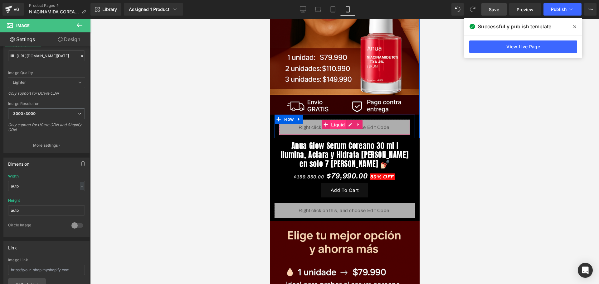
drag, startPoint x: 332, startPoint y: 119, endPoint x: 365, endPoint y: 65, distance: 64.1
click at [332, 120] on span "Liquid" at bounding box center [337, 124] width 17 height 9
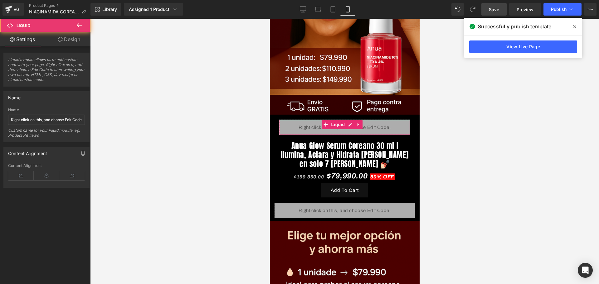
click at [71, 39] on link "Design" at bounding box center [68, 39] width 45 height 14
click at [0, 0] on div "Spacing" at bounding box center [0, 0] width 0 height 0
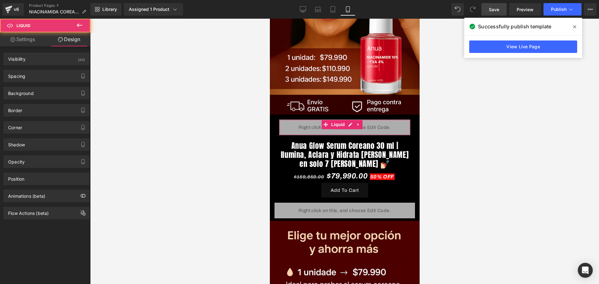
type input "0"
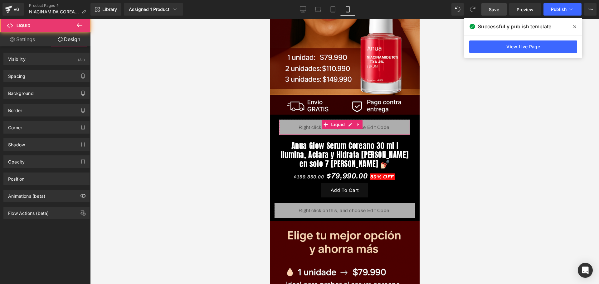
type input "0"
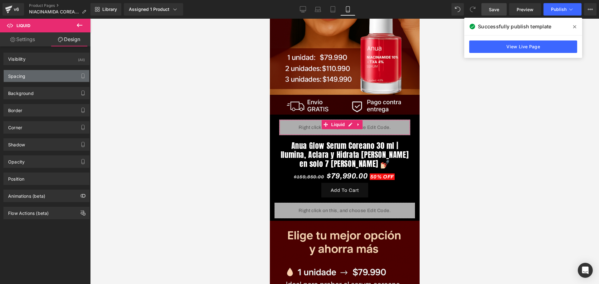
click at [20, 77] on div "Spacing" at bounding box center [16, 74] width 17 height 9
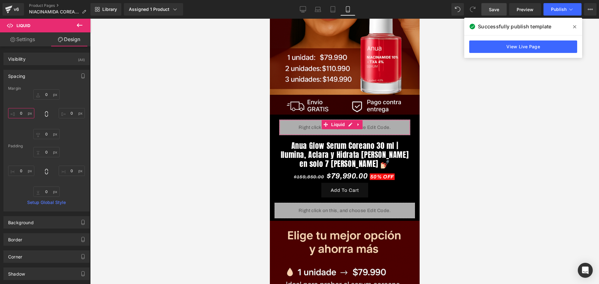
click at [24, 112] on input "0" at bounding box center [21, 113] width 26 height 10
type input "-30"
click at [70, 109] on input "0" at bounding box center [72, 113] width 26 height 10
type input "-30"
click at [559, 224] on div at bounding box center [344, 152] width 509 height 266
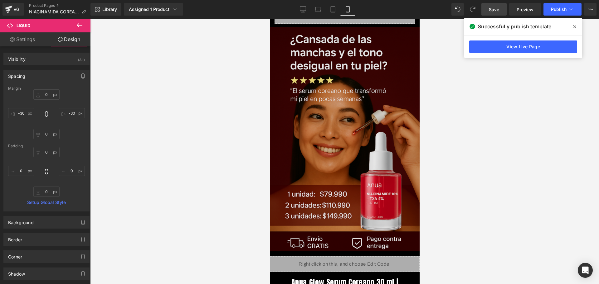
scroll to position [0, 0]
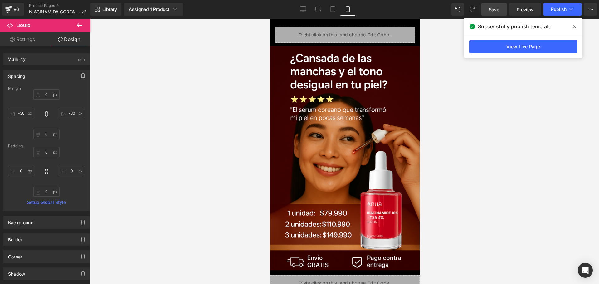
click at [490, 11] on span "Save" at bounding box center [494, 9] width 10 height 7
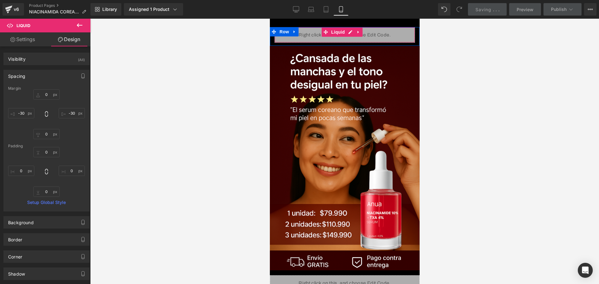
click at [336, 37] on div "Liquid" at bounding box center [344, 35] width 140 height 16
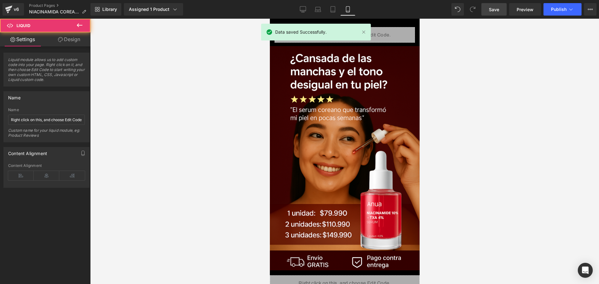
click at [348, 36] on div "Data saved Successfully." at bounding box center [316, 32] width 110 height 17
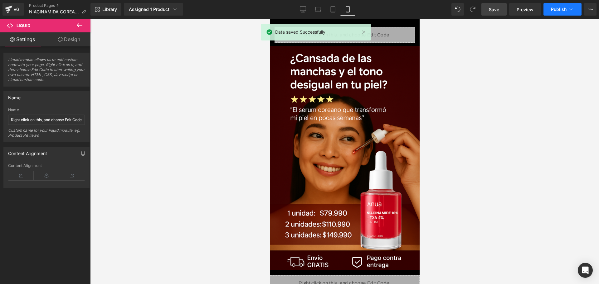
click at [563, 4] on button "Publish" at bounding box center [562, 9] width 38 height 12
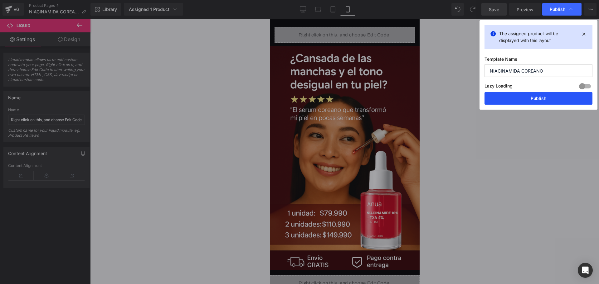
click at [546, 99] on button "Publish" at bounding box center [538, 98] width 108 height 12
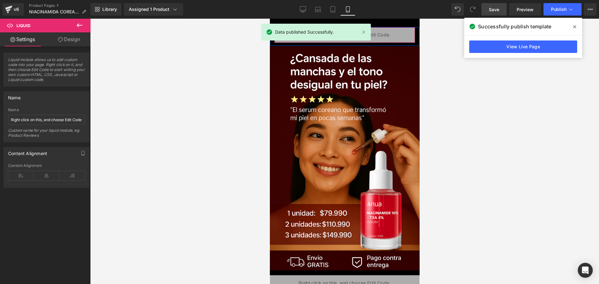
click at [395, 37] on div "Liquid" at bounding box center [344, 35] width 140 height 16
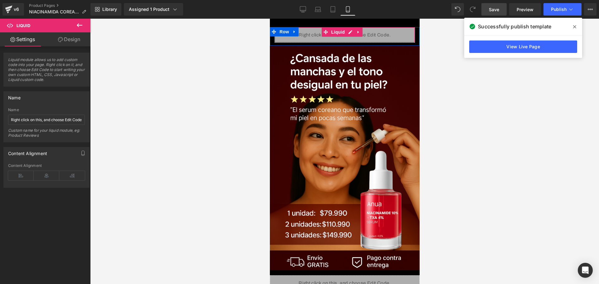
click at [350, 31] on link at bounding box center [350, 31] width 8 height 9
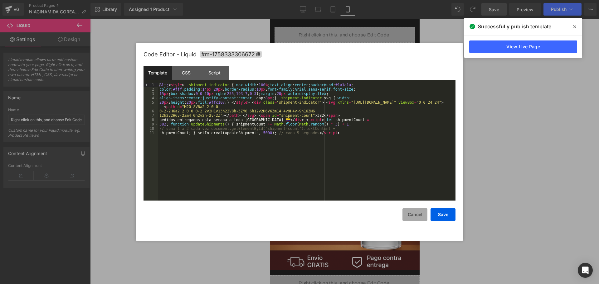
click at [410, 212] on button "Cancel" at bounding box center [414, 215] width 25 height 12
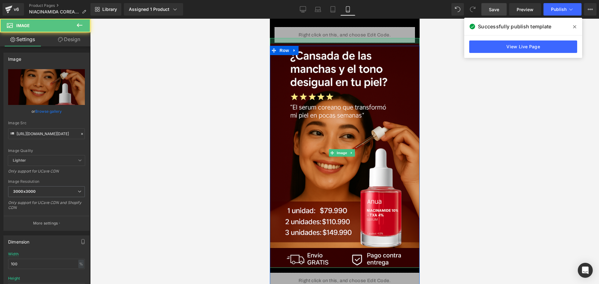
drag, startPoint x: 354, startPoint y: 44, endPoint x: 354, endPoint y: 26, distance: 18.7
click at [355, 43] on div at bounding box center [344, 41] width 150 height 6
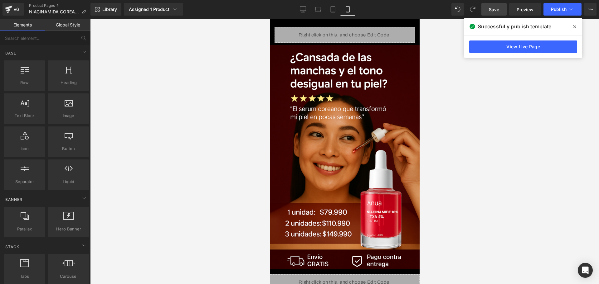
click at [362, 27] on div "Liquid Row" at bounding box center [344, 36] width 150 height 19
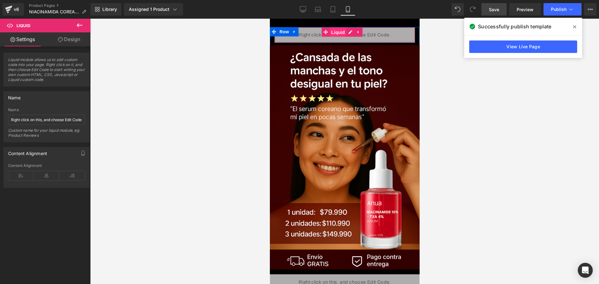
click at [332, 33] on span "Liquid" at bounding box center [337, 32] width 17 height 9
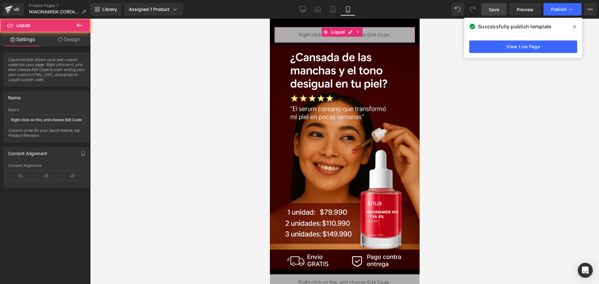
click at [75, 40] on link "Design" at bounding box center [68, 39] width 45 height 14
click at [0, 0] on div "Spacing" at bounding box center [0, 0] width 0 height 0
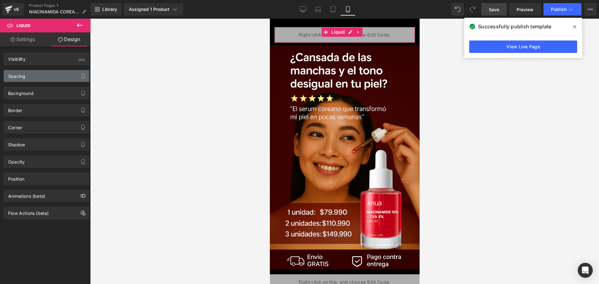
type input "0"
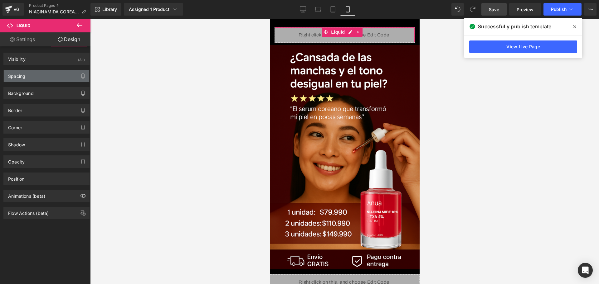
type input "0"
click at [42, 74] on div "Spacing" at bounding box center [46, 76] width 85 height 12
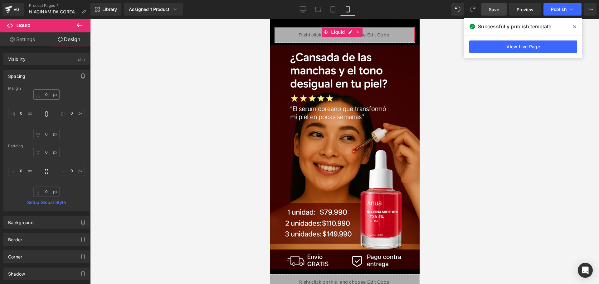
click at [46, 94] on input "0" at bounding box center [46, 94] width 26 height 10
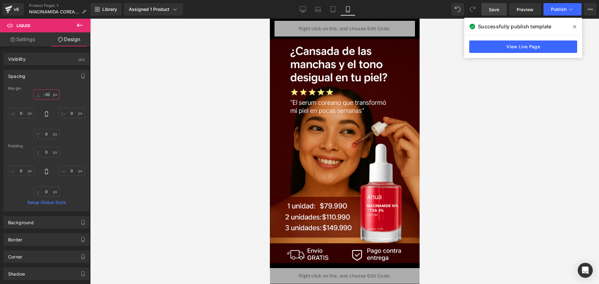
type input "-20"
click at [460, 96] on div at bounding box center [344, 152] width 509 height 266
click at [487, 13] on link "Save" at bounding box center [493, 9] width 25 height 12
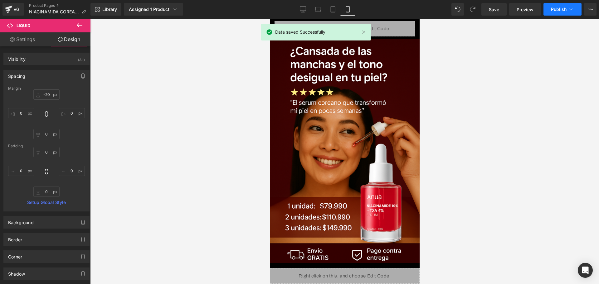
click at [564, 7] on span "Publish" at bounding box center [559, 9] width 16 height 5
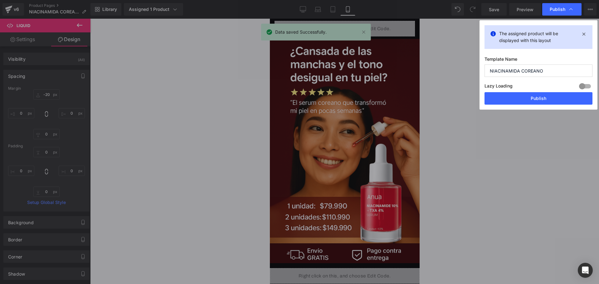
click at [508, 94] on button "Publish" at bounding box center [538, 98] width 108 height 12
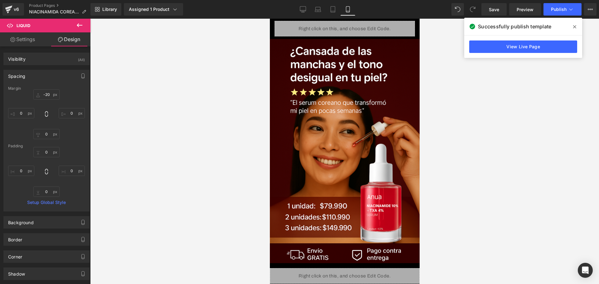
click at [576, 22] on span at bounding box center [574, 27] width 10 height 10
